Goal: Information Seeking & Learning: Learn about a topic

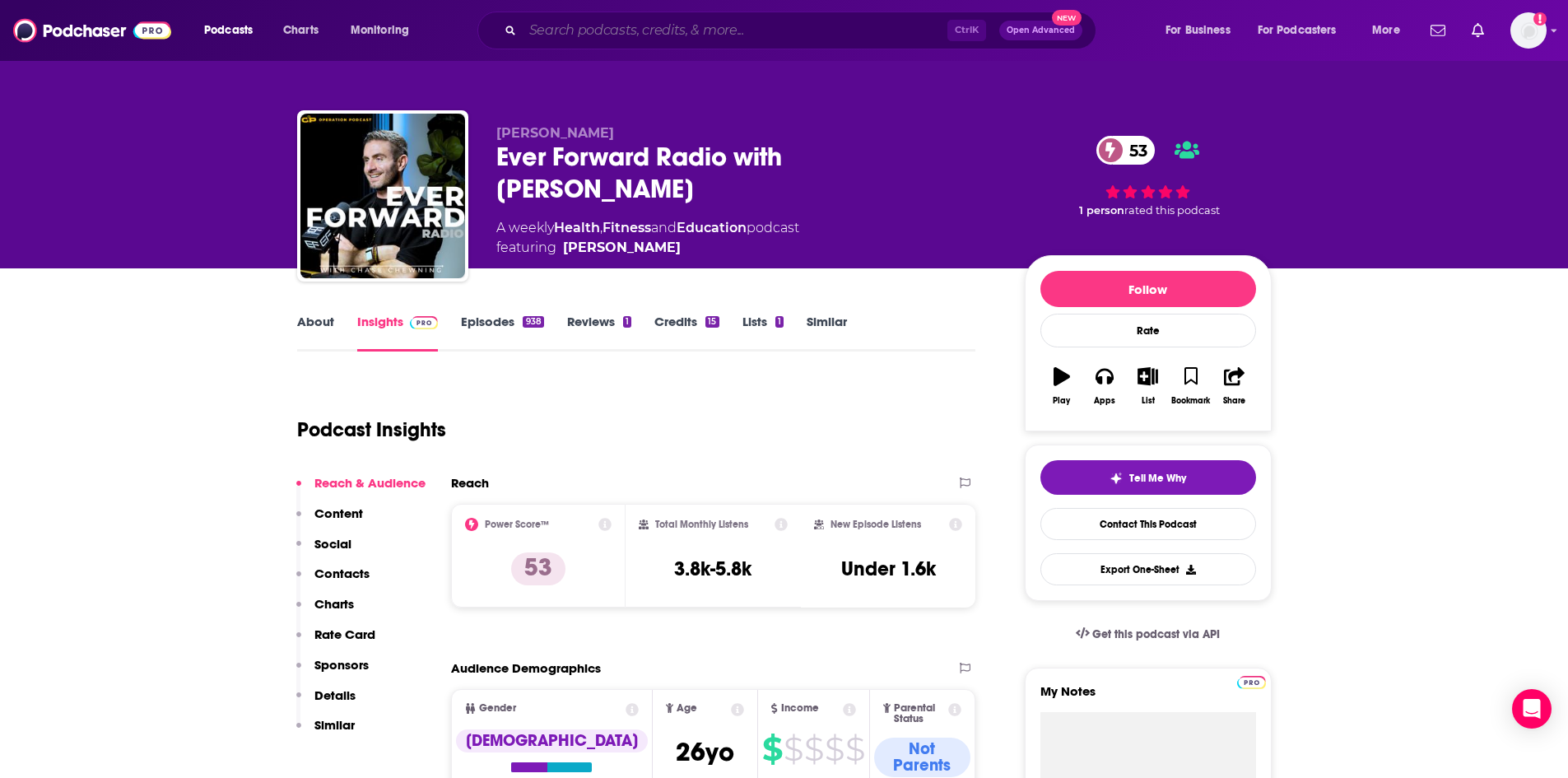
click at [564, 28] on input "Search podcasts, credits, & more..." at bounding box center [734, 30] width 424 height 26
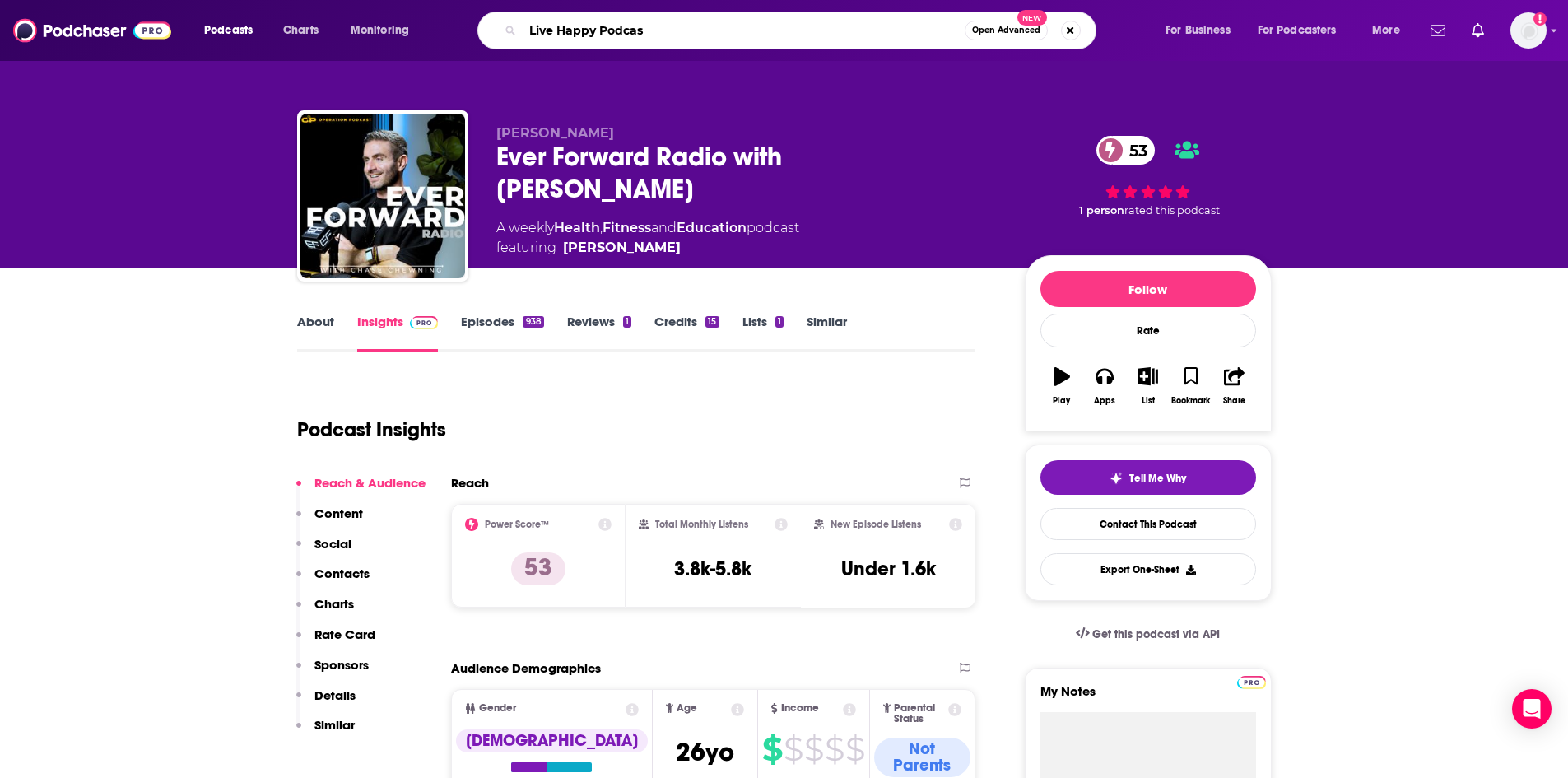
type input "Live Happy Podcast"
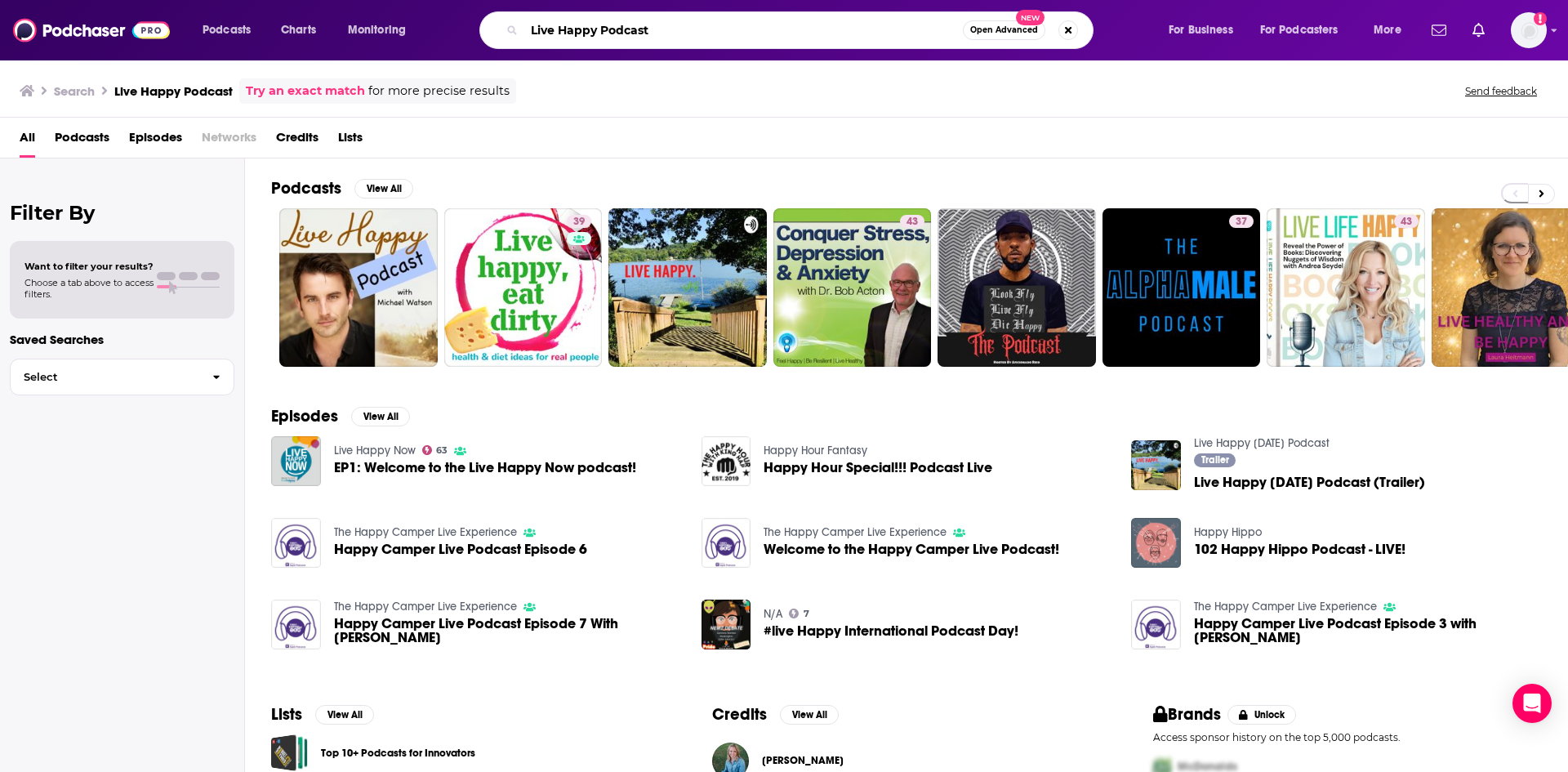
drag, startPoint x: 706, startPoint y: 35, endPoint x: 728, endPoint y: 49, distance: 26.1
click at [706, 35] on input "Live Happy Podcast" at bounding box center [743, 30] width 439 height 26
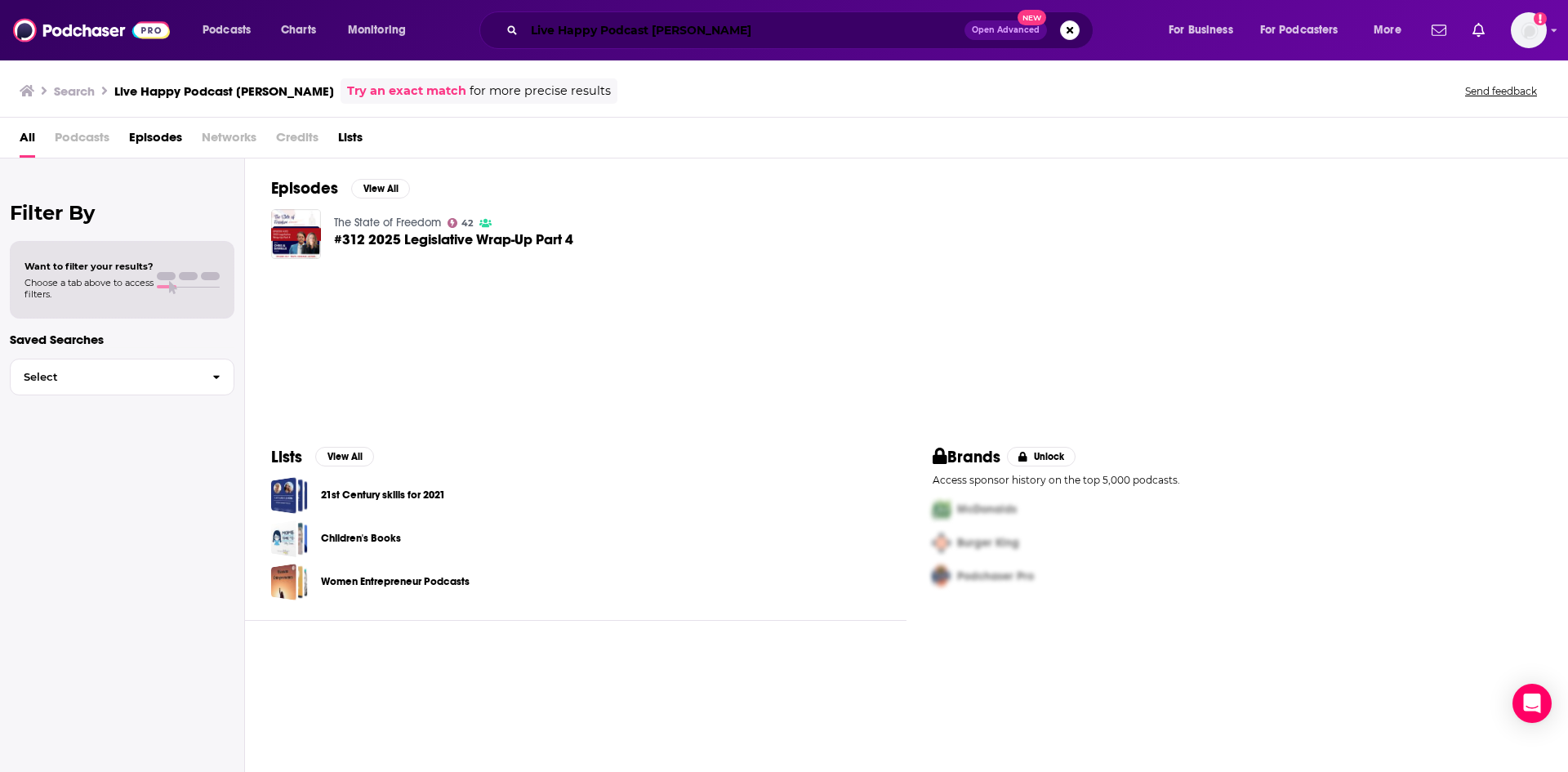
click at [687, 29] on input "Live Happy Podcast [PERSON_NAME]" at bounding box center [744, 30] width 440 height 26
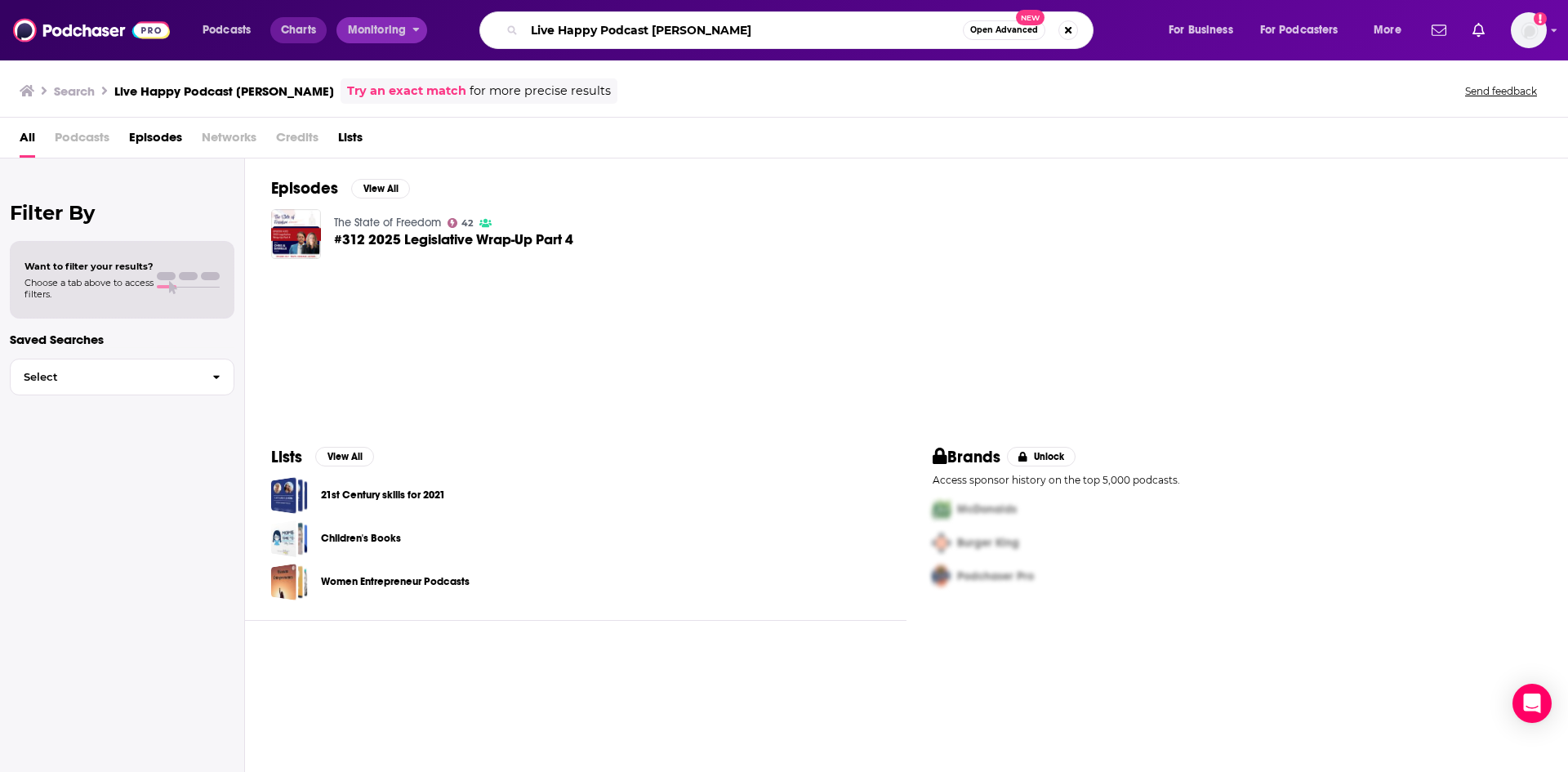
drag, startPoint x: 766, startPoint y: 35, endPoint x: 305, endPoint y: 35, distance: 461.0
click at [305, 35] on div "Podcasts Charts Monitoring Live Happy Podcast [PERSON_NAME] Open Advanced New F…" at bounding box center [804, 31] width 1226 height 38
paste input "Now"
type input "Live Happy Now"
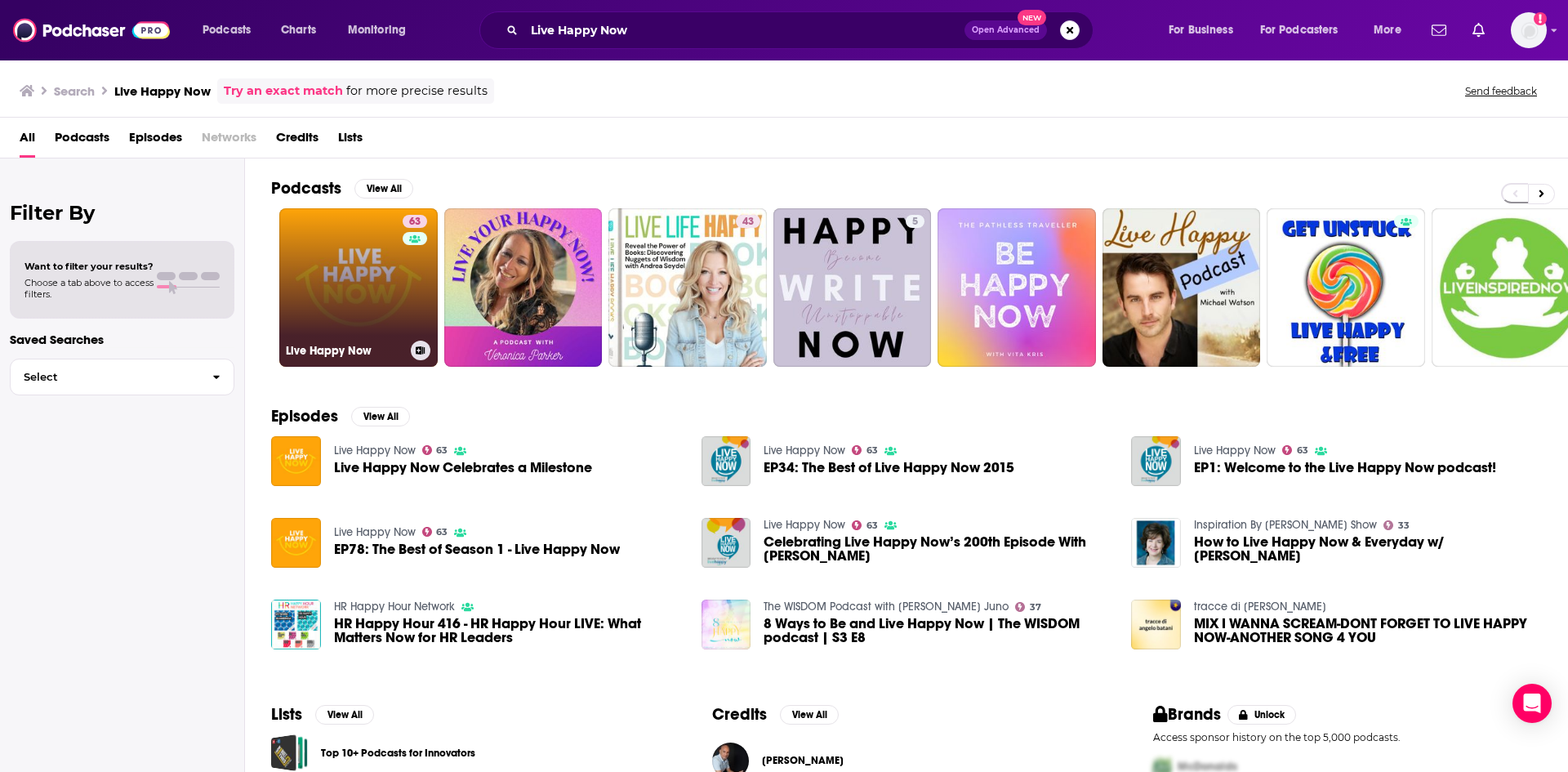
click at [370, 328] on link "63 Live Happy Now" at bounding box center [359, 287] width 159 height 159
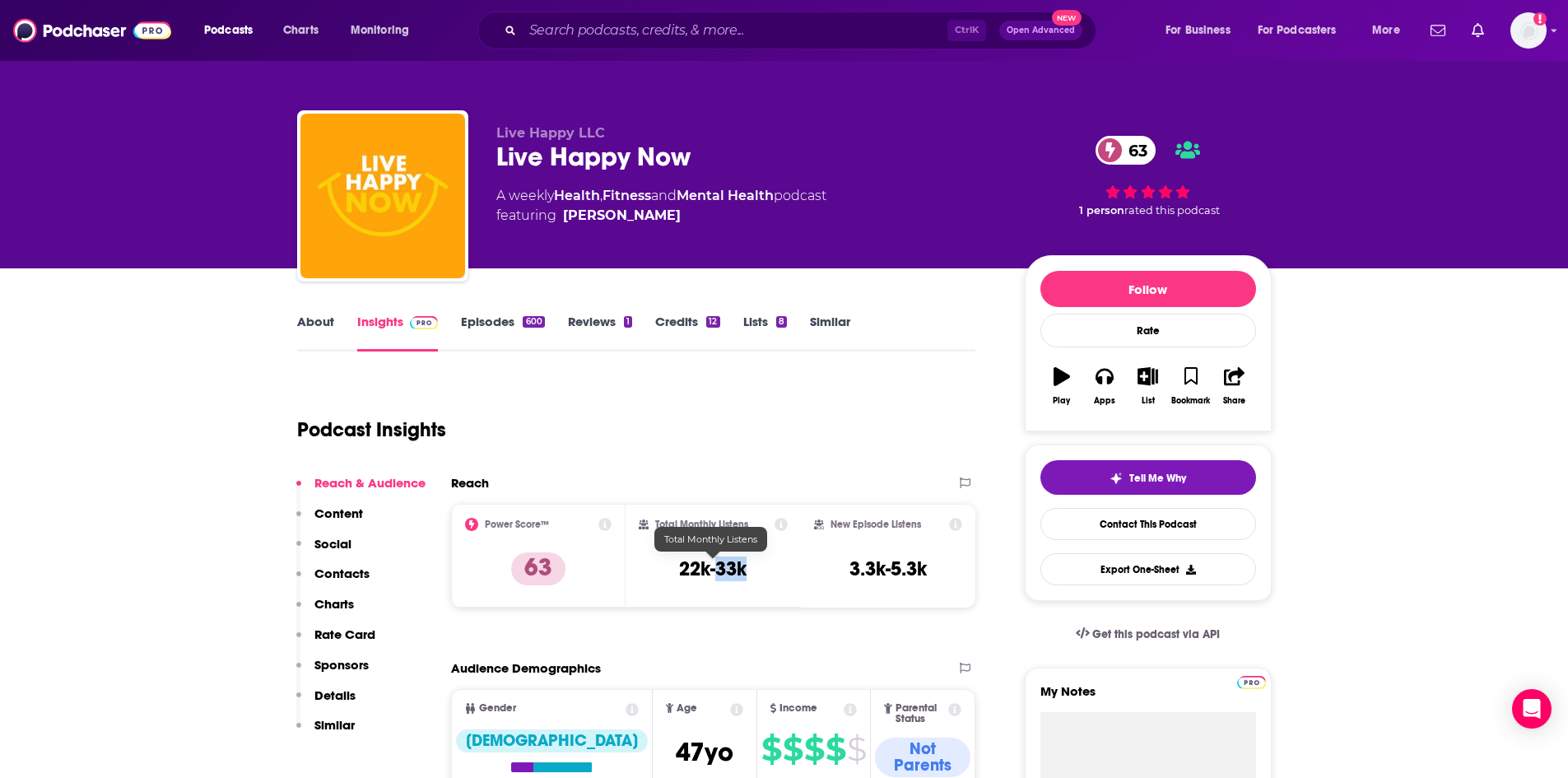
drag, startPoint x: 751, startPoint y: 566, endPoint x: 718, endPoint y: 566, distance: 33.0
click at [718, 566] on div "Total Monthly Listens 22k-33k" at bounding box center [713, 555] width 149 height 76
copy h3 "33k"
click at [587, 25] on input "Search podcasts, credits, & more..." at bounding box center [734, 30] width 424 height 26
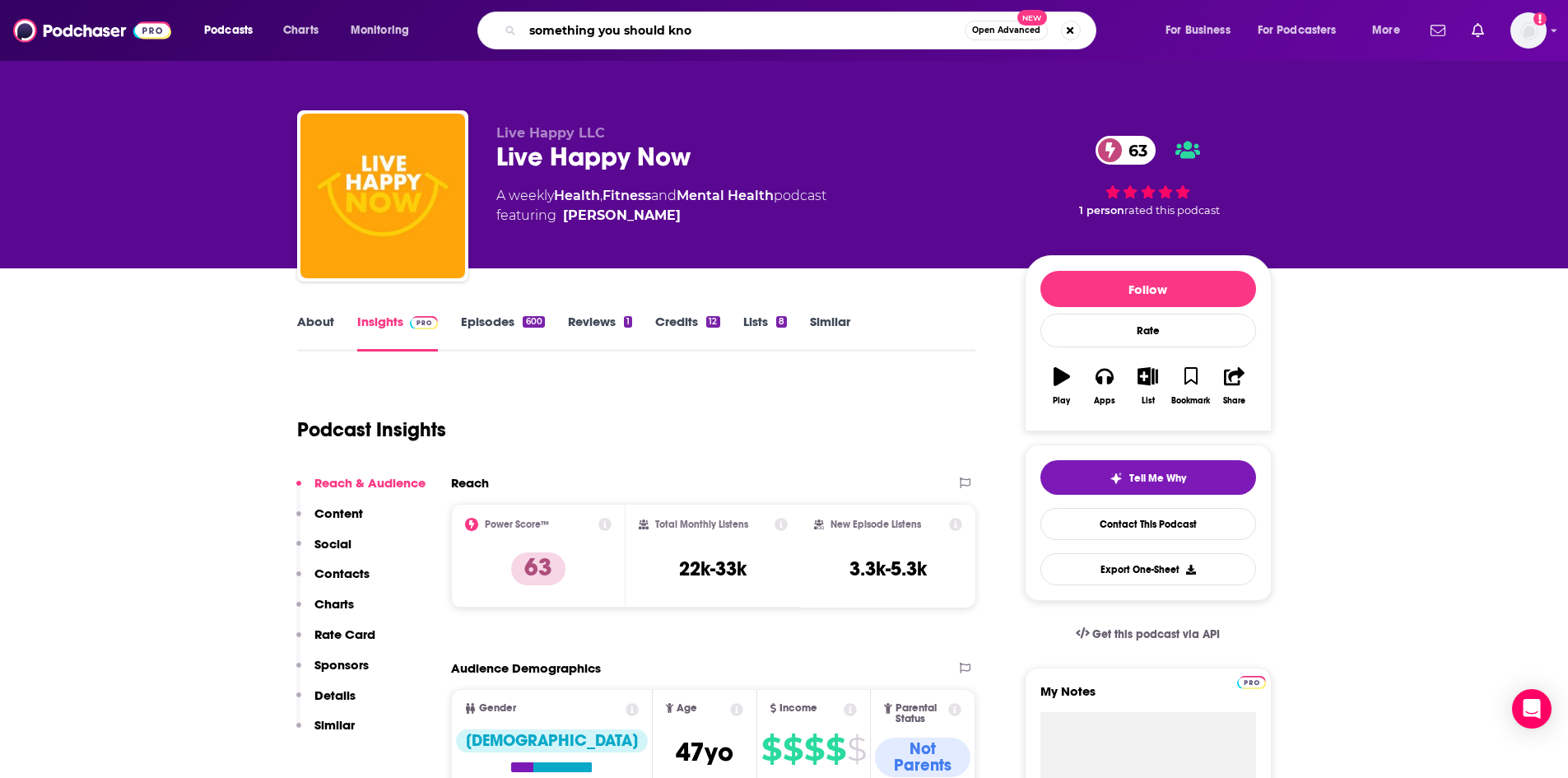
type input "something you should know"
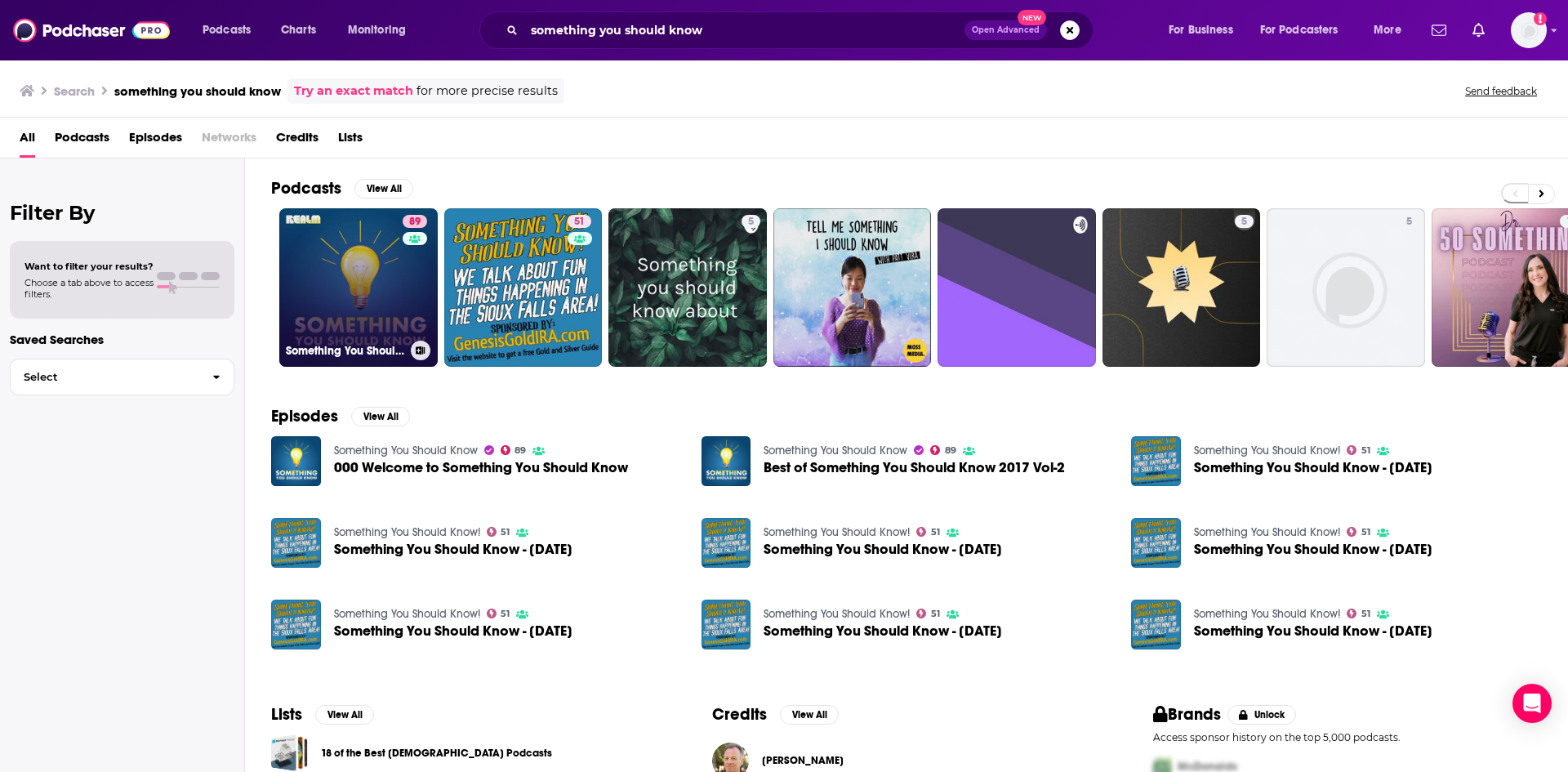
click at [342, 308] on link "89 Something You Should Know" at bounding box center [359, 287] width 159 height 159
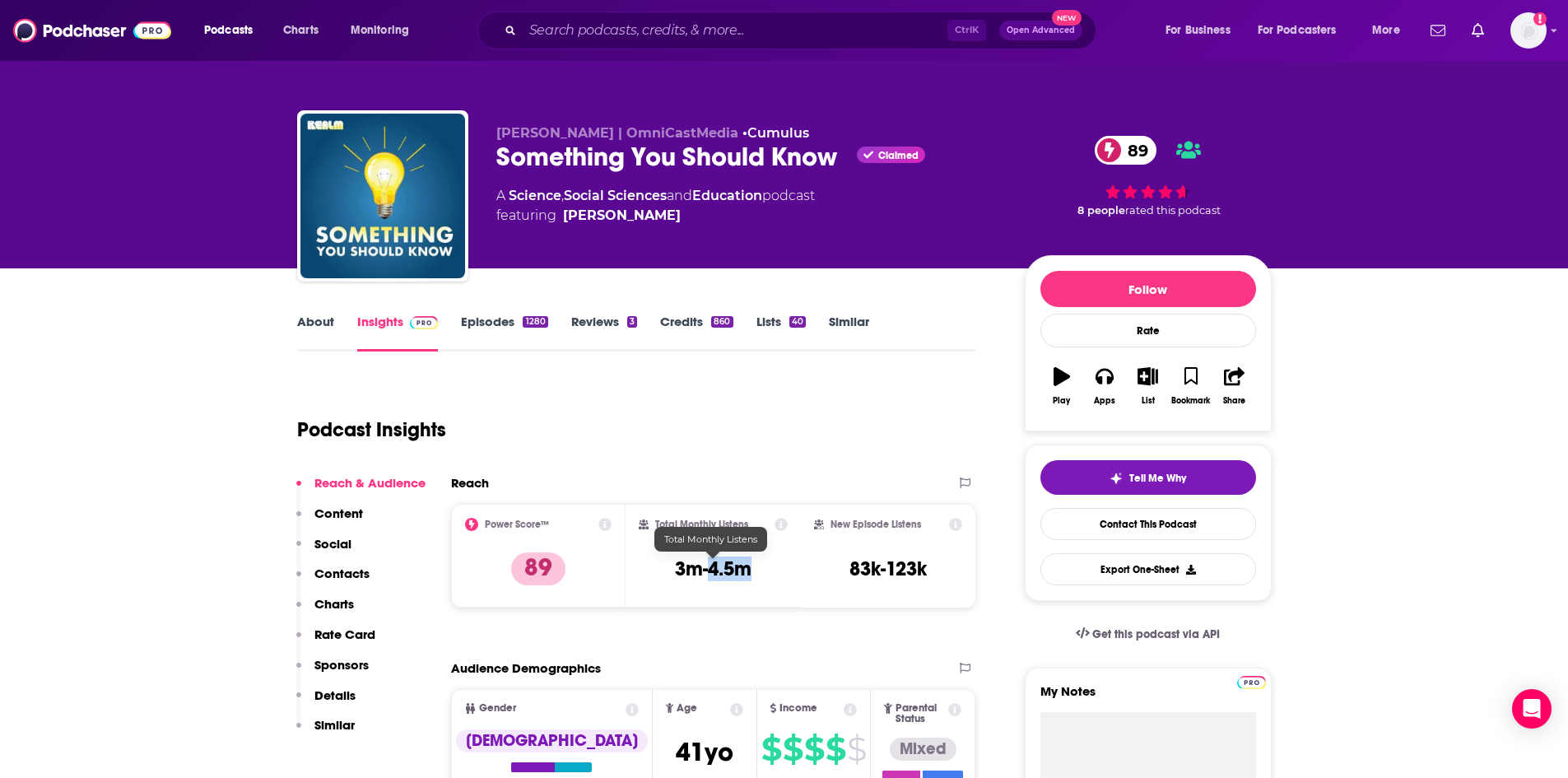
drag, startPoint x: 755, startPoint y: 568, endPoint x: 713, endPoint y: 576, distance: 42.8
click at [713, 576] on div "Total Monthly Listens 3m-4.5m" at bounding box center [713, 555] width 149 height 76
copy h3 "4.5m"
click at [326, 326] on link "About" at bounding box center [316, 333] width 37 height 38
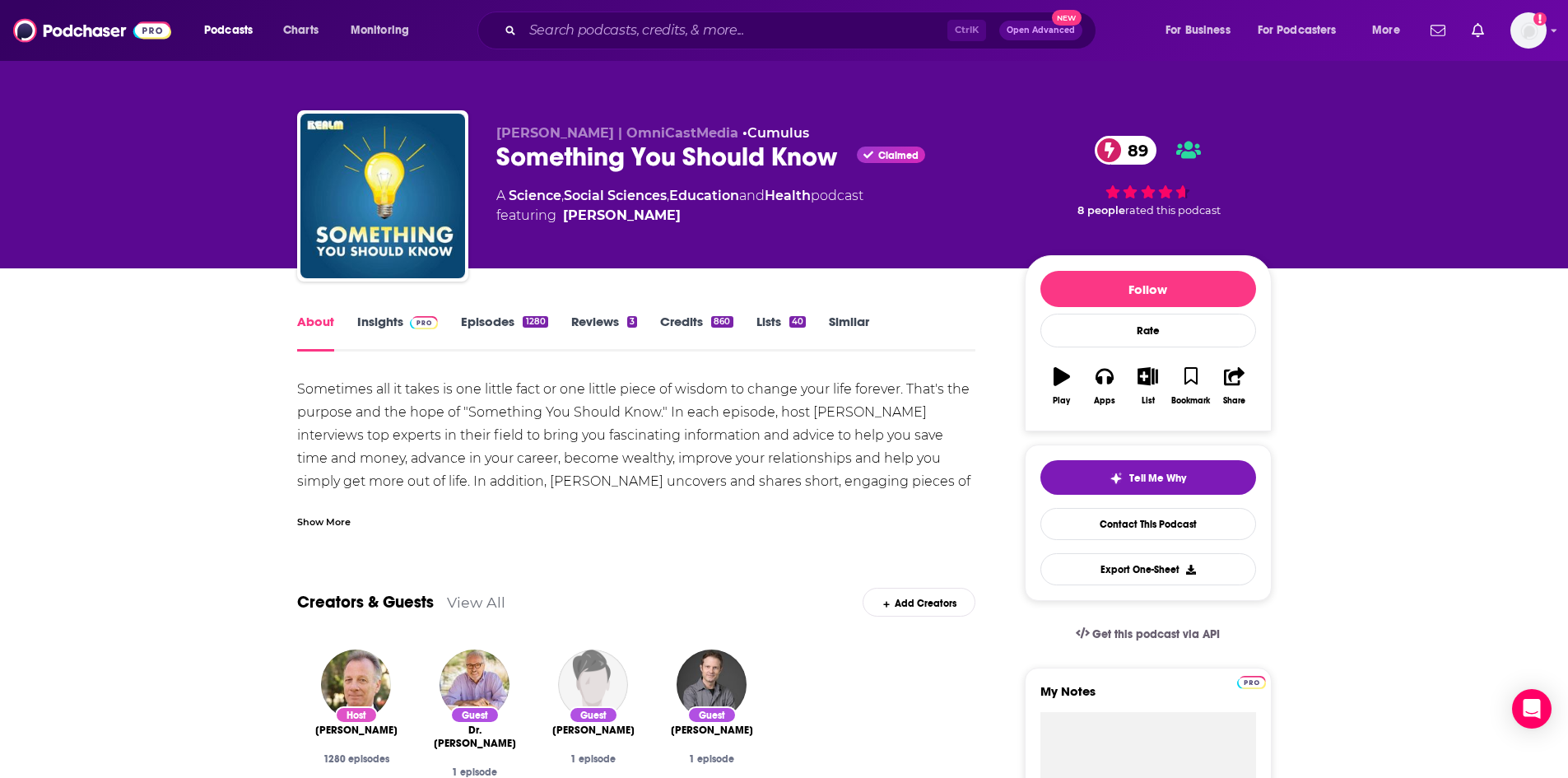
click at [339, 523] on div "Show More" at bounding box center [325, 520] width 54 height 16
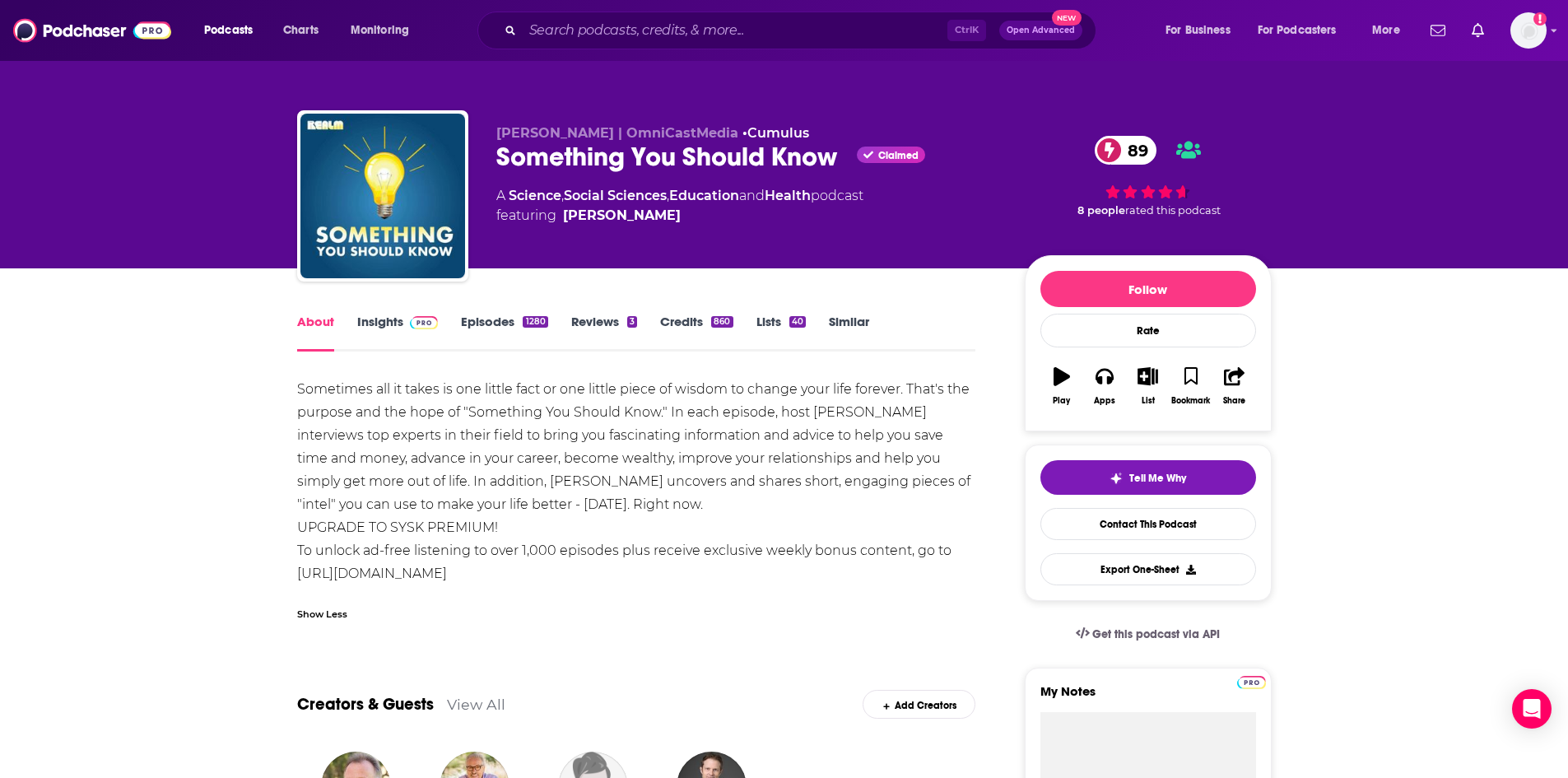
drag, startPoint x: 306, startPoint y: 390, endPoint x: 608, endPoint y: 575, distance: 354.2
click at [608, 575] on div "Sometimes all it takes is one little fact or one little piece of wisdom to chan…" at bounding box center [637, 481] width 679 height 208
copy div "Sometimes all it takes is one little fact or one little piece of wisdom to chan…"
click at [392, 325] on link "Insights" at bounding box center [398, 333] width 82 height 38
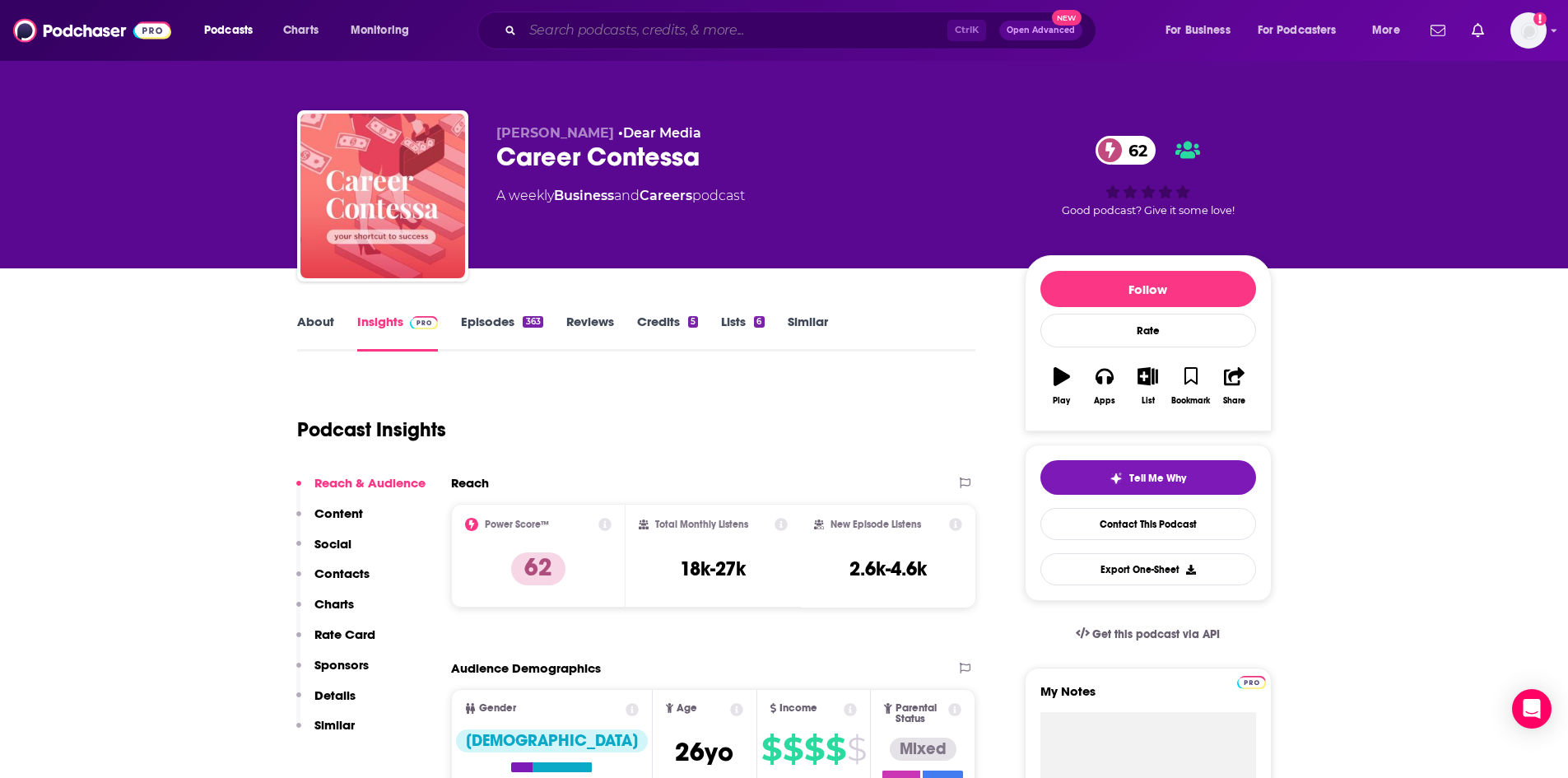
click at [589, 37] on input "Search podcasts, credits, & more..." at bounding box center [734, 30] width 424 height 26
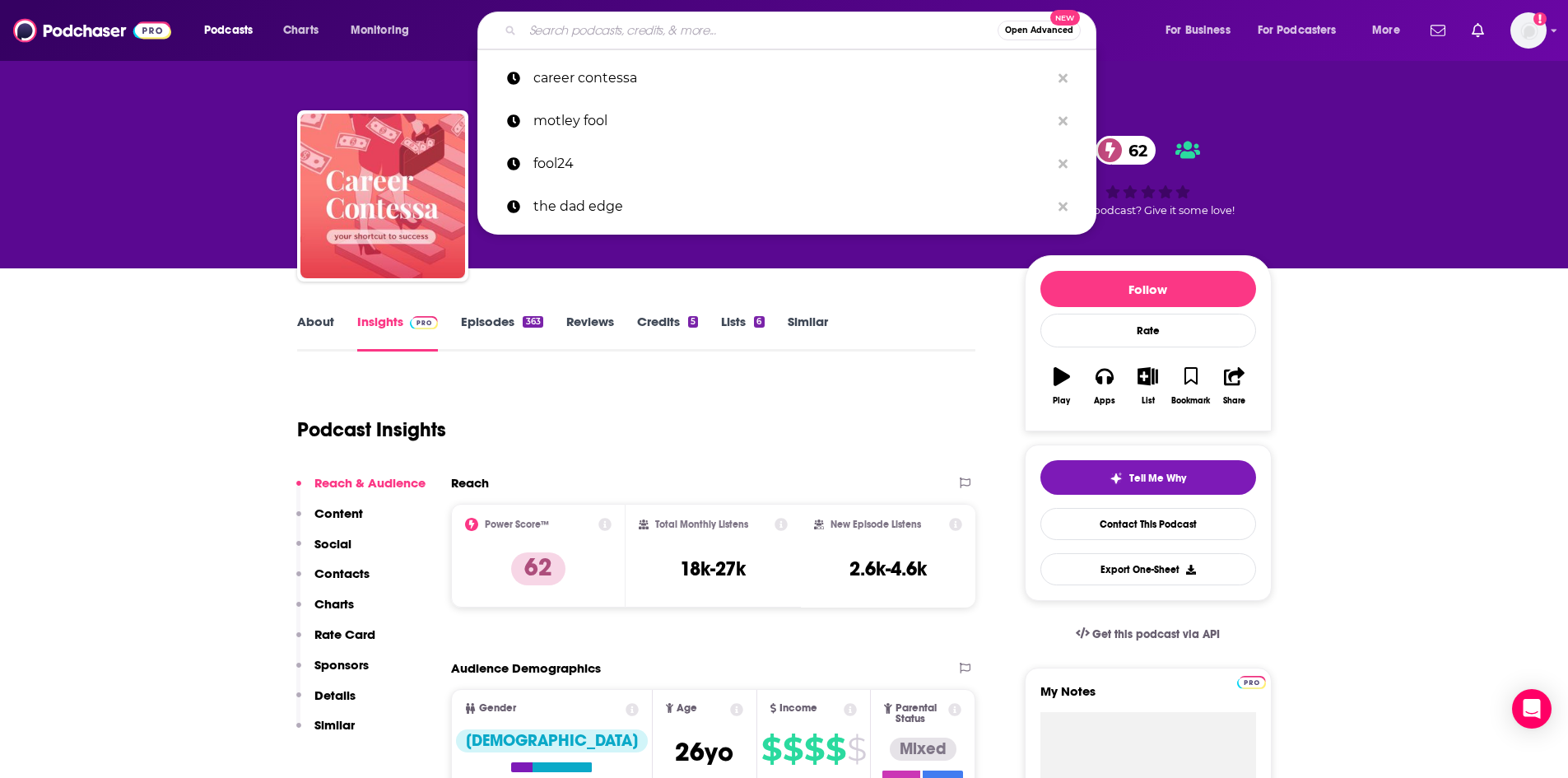
type input "b"
paste input "[PERSON_NAME]"
type input "[PERSON_NAME]"
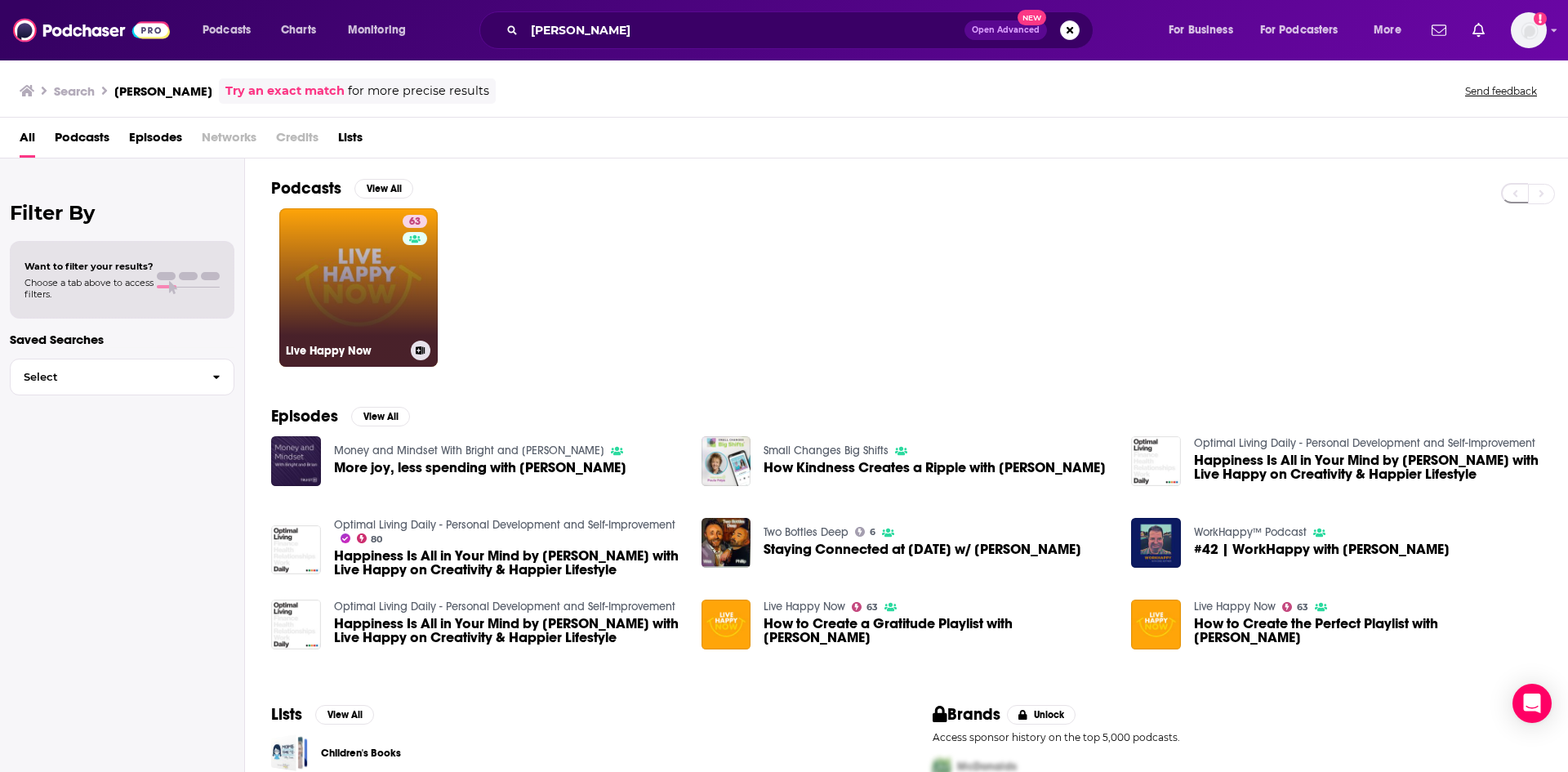
click at [388, 263] on link "63 Live Happy Now" at bounding box center [359, 287] width 159 height 159
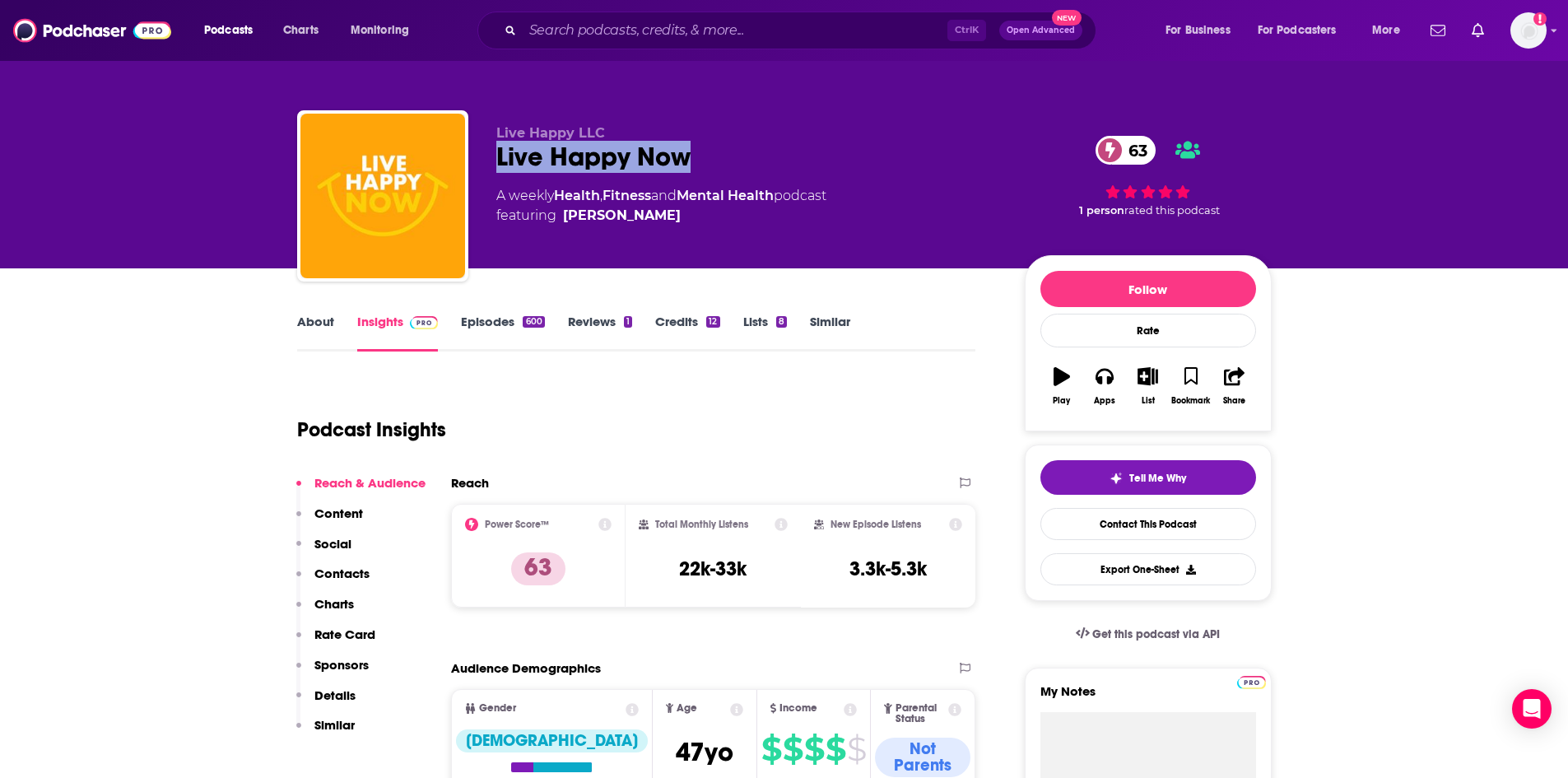
drag, startPoint x: 498, startPoint y: 160, endPoint x: 697, endPoint y: 156, distance: 199.0
click at [697, 156] on div "Live Happy Now 63" at bounding box center [747, 157] width 502 height 32
copy h2 "Live Happy Now"
